Goal: Transaction & Acquisition: Obtain resource

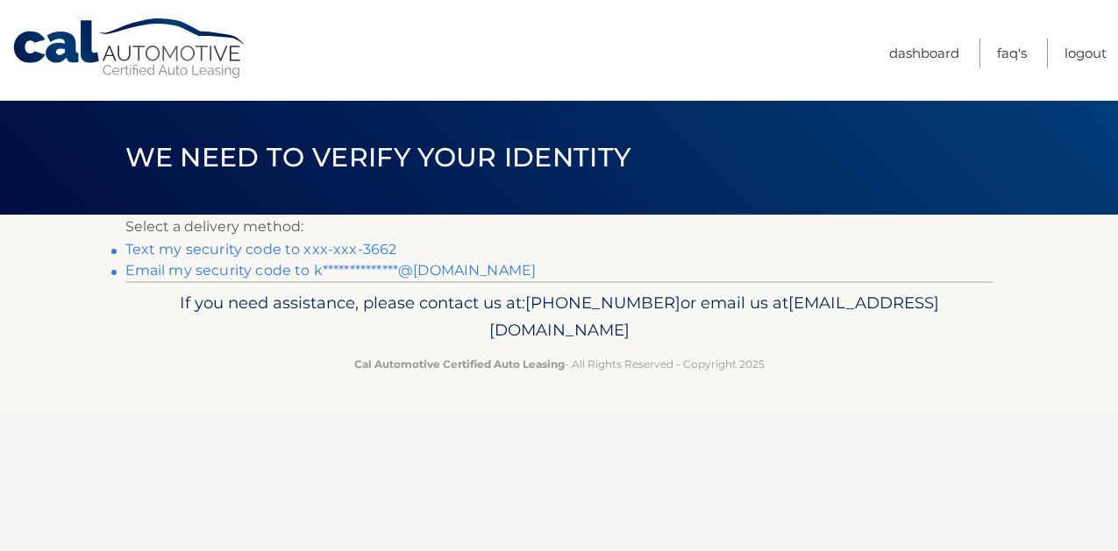
click at [337, 245] on link "Text my security code to xxx-xxx-3662" at bounding box center [261, 249] width 272 height 17
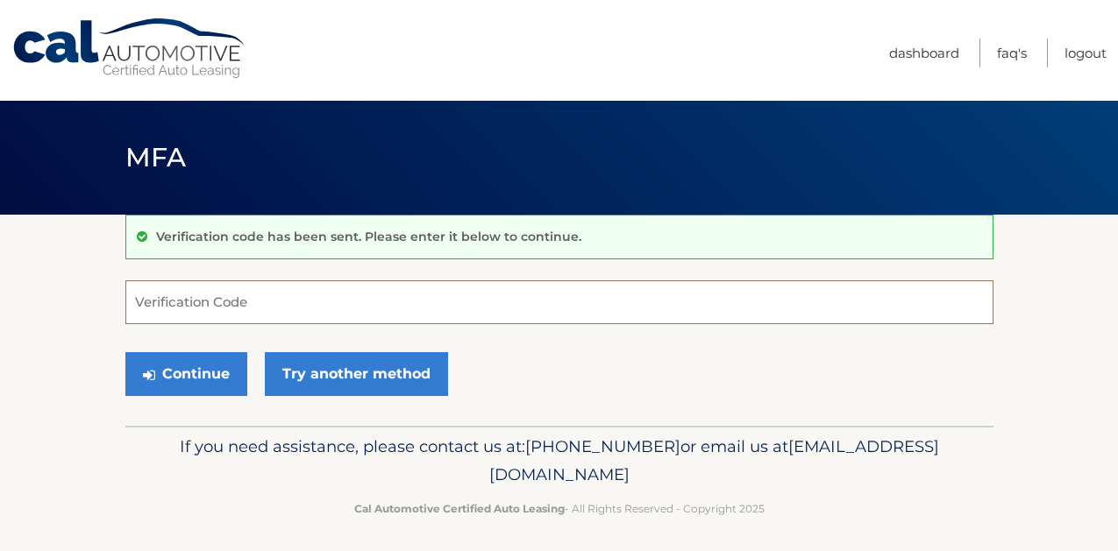
click at [307, 308] on input "Verification Code" at bounding box center [559, 303] width 868 height 44
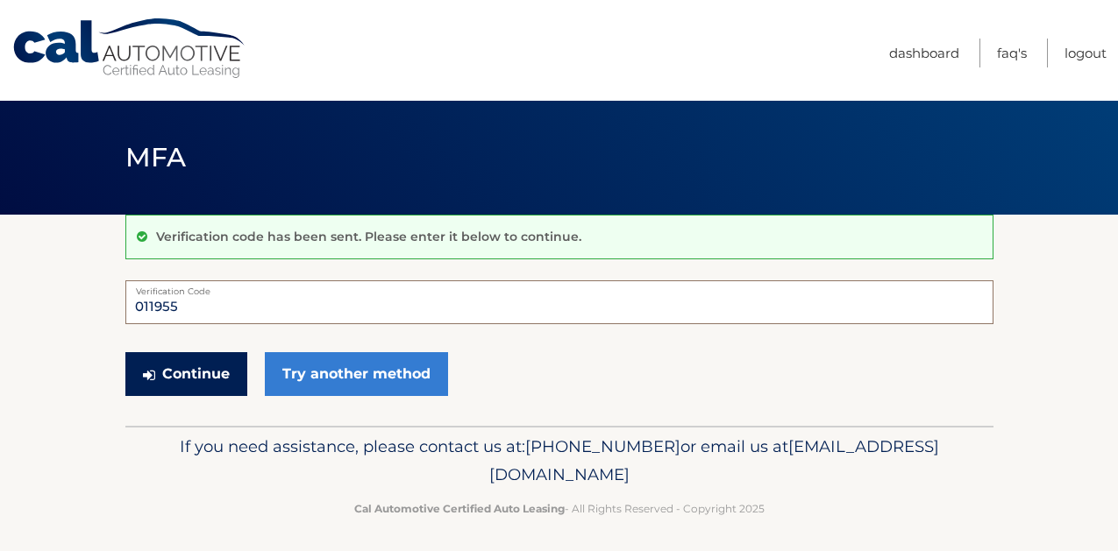
type input "011955"
click at [177, 359] on button "Continue" at bounding box center [186, 374] width 122 height 44
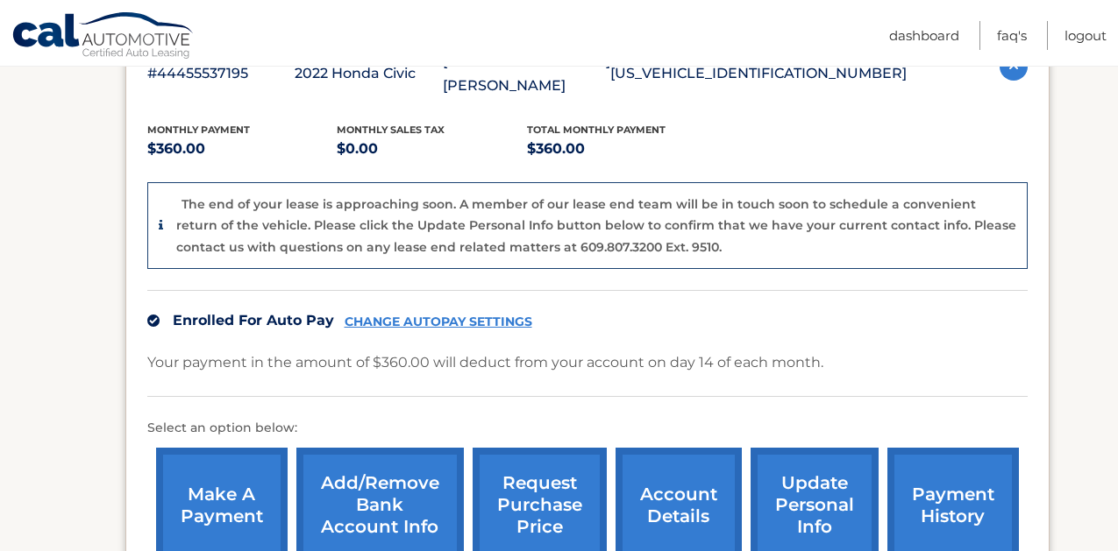
scroll to position [403, 0]
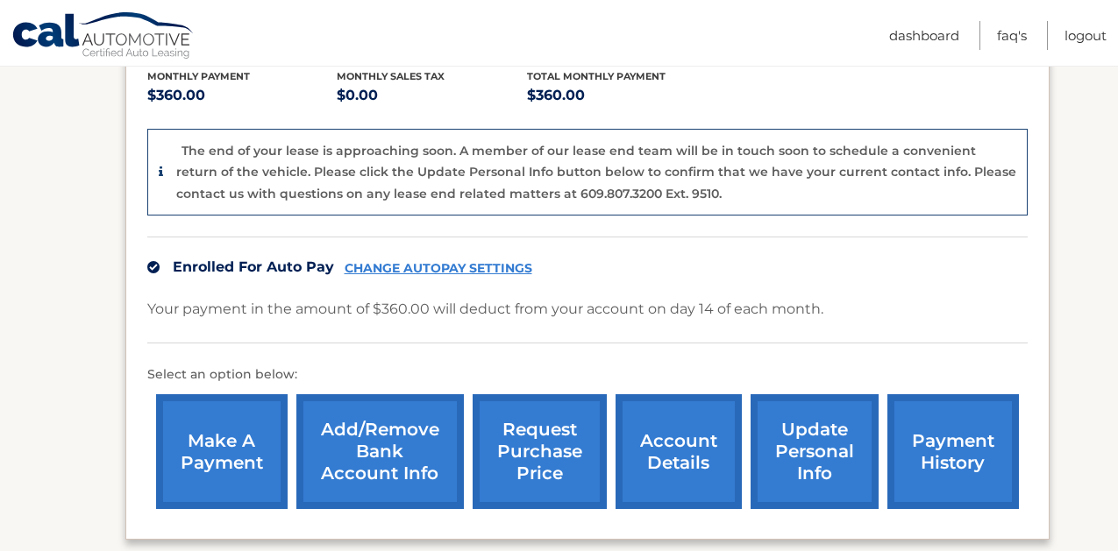
click at [537, 394] on link "request purchase price" at bounding box center [539, 451] width 134 height 115
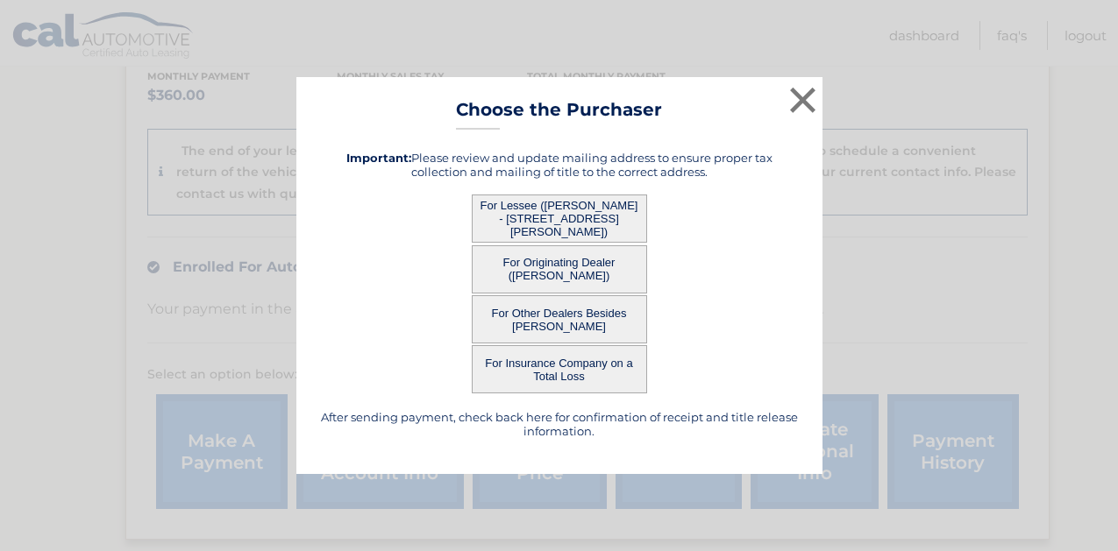
click at [558, 210] on button "For Lessee (KRISTEN MONTAN - 707 REBA RD, , LANDING, NJ 07850)" at bounding box center [559, 219] width 175 height 48
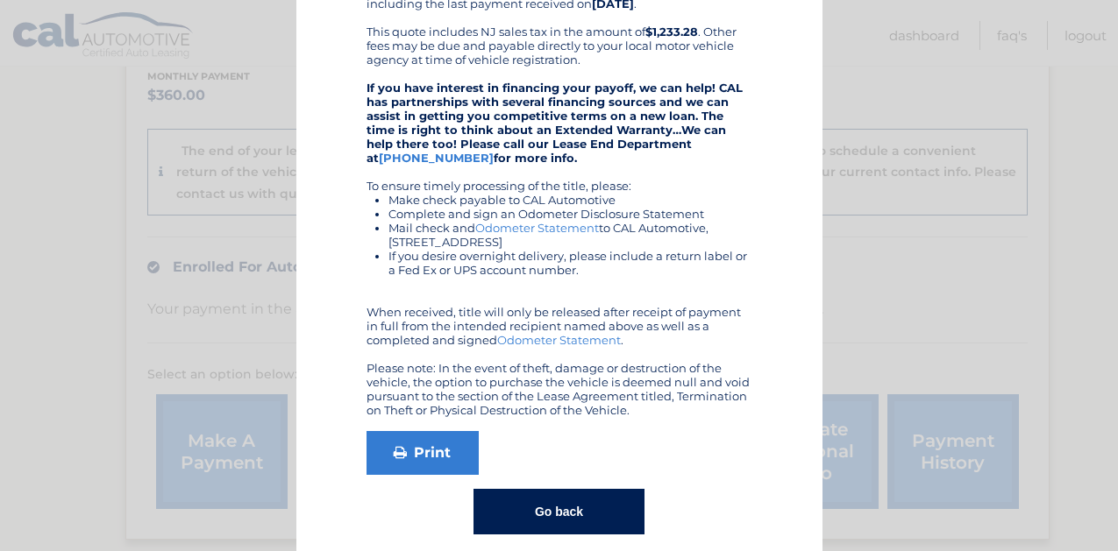
scroll to position [295, 0]
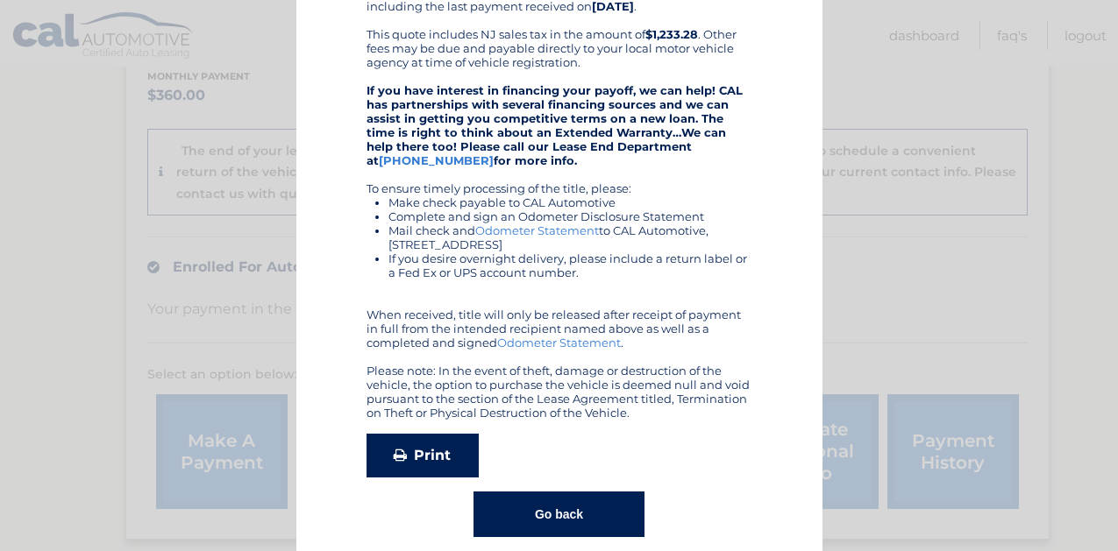
click at [427, 434] on link "Print" at bounding box center [422, 456] width 112 height 44
